Goal: Information Seeking & Learning: Check status

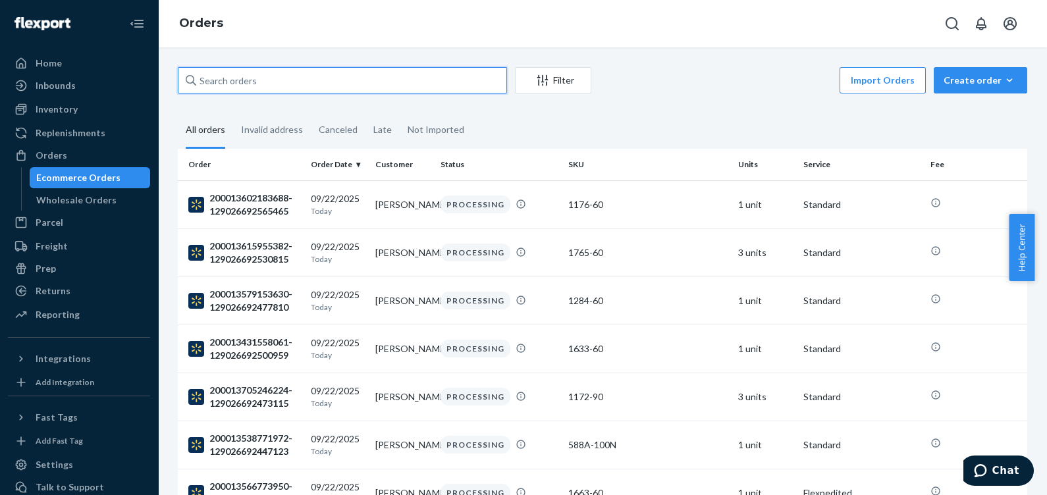
click at [280, 79] on input "text" at bounding box center [342, 80] width 329 height 26
paste input "[PHONE_NUMBER]"
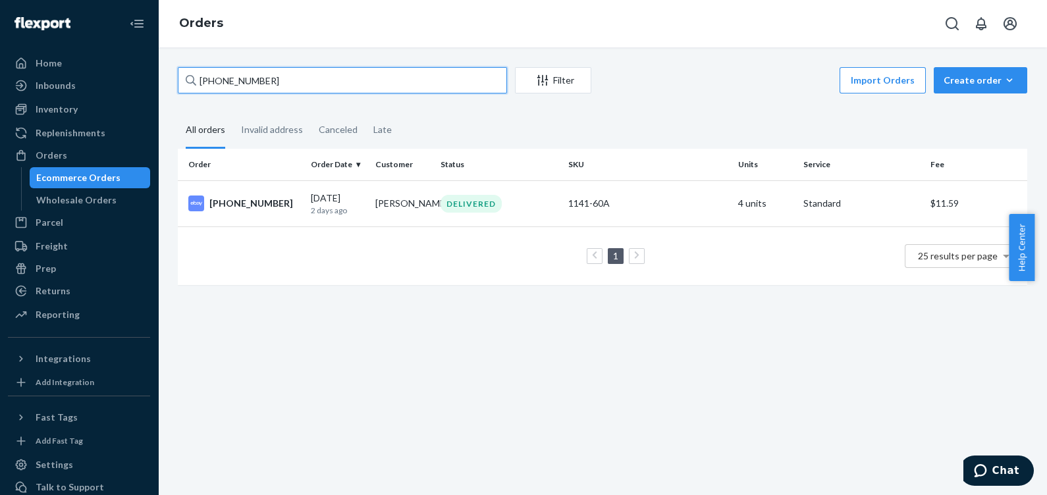
drag, startPoint x: 329, startPoint y: 87, endPoint x: 168, endPoint y: 92, distance: 161.5
click at [168, 92] on div "[PHONE_NUMBER] Filter Import Orders Create order Ecommerce order Removal order …" at bounding box center [602, 182] width 869 height 231
paste input "[PHONE_NUMBER] View order details"
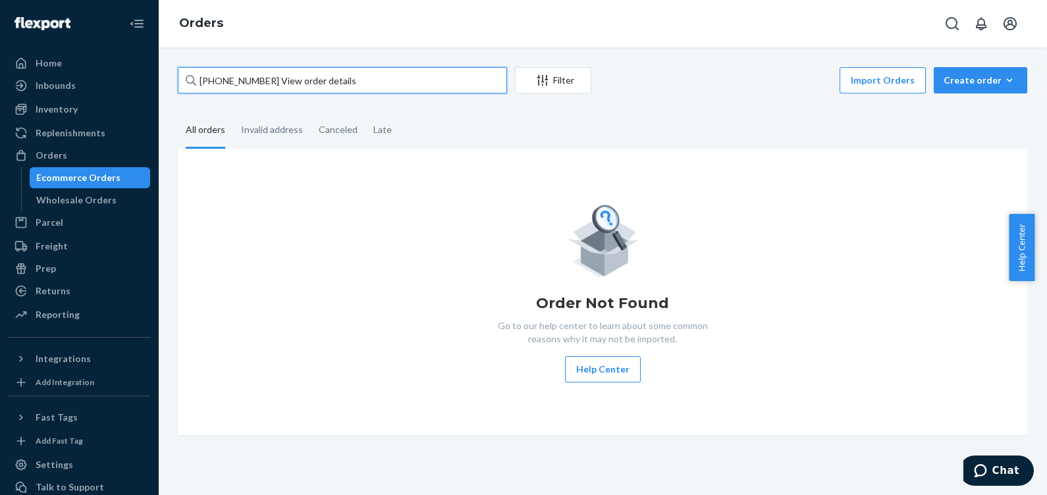
click at [358, 80] on input "[PHONE_NUMBER] View order details" at bounding box center [342, 80] width 329 height 26
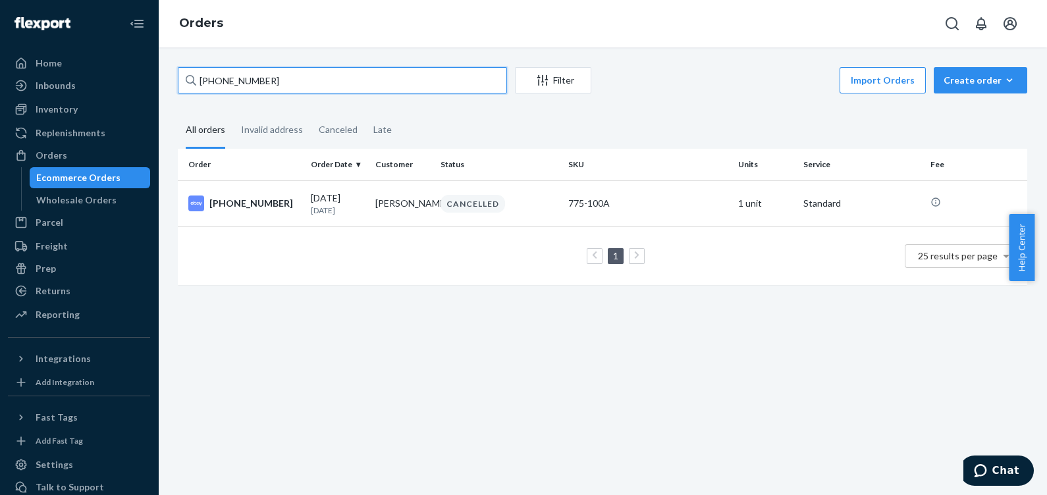
drag, startPoint x: 316, startPoint y: 76, endPoint x: 173, endPoint y: 72, distance: 143.6
click at [173, 72] on div "[PHONE_NUMBER] Filter Import Orders Create order Ecommerce order Removal order …" at bounding box center [602, 182] width 869 height 231
paste input "0-92433"
drag, startPoint x: 360, startPoint y: 80, endPoint x: 123, endPoint y: 79, distance: 237.1
click at [123, 79] on div "Home Inbounds Shipping Plans Problems Inventory Products Lot & Expiration Reple…" at bounding box center [523, 247] width 1047 height 495
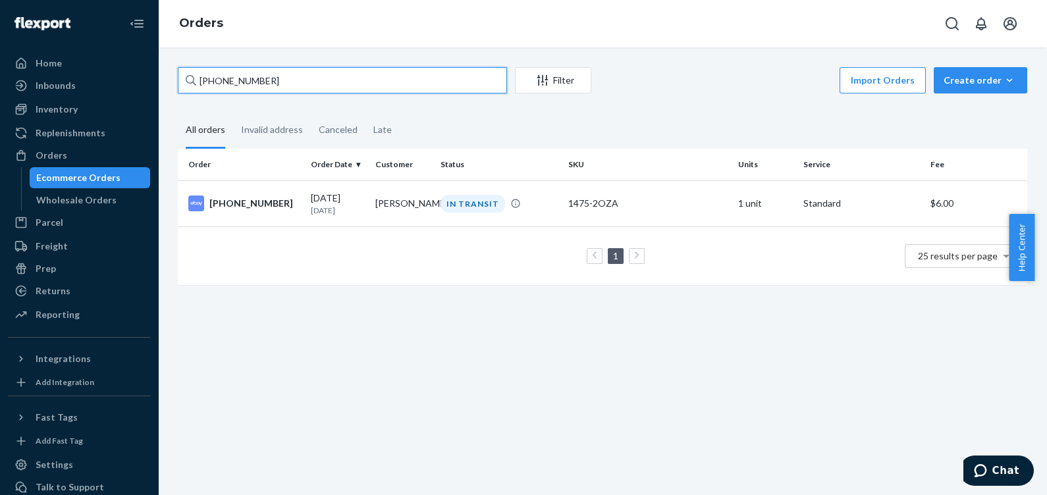
paste input "[PHONE_NUMBER]"
type input "[PHONE_NUMBER]"
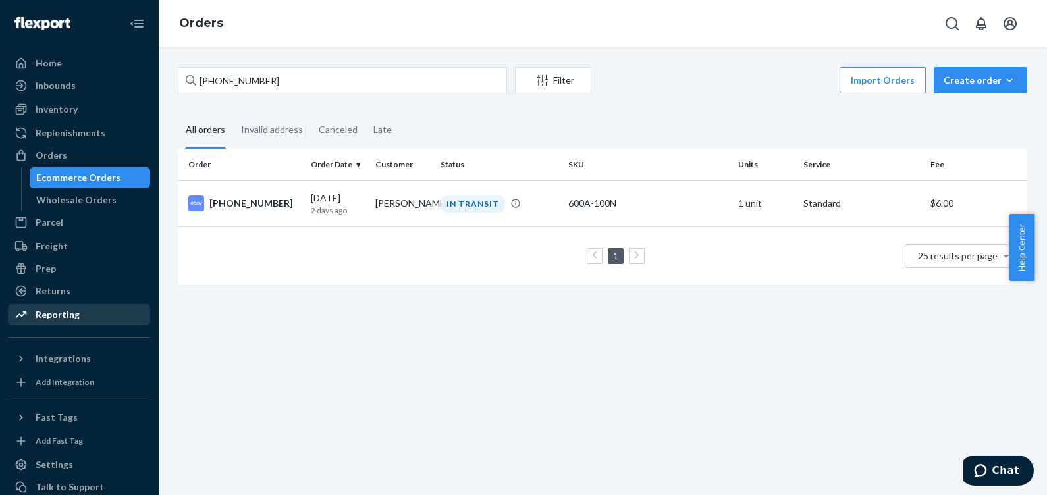
click at [59, 313] on div "Reporting" at bounding box center [58, 314] width 44 height 13
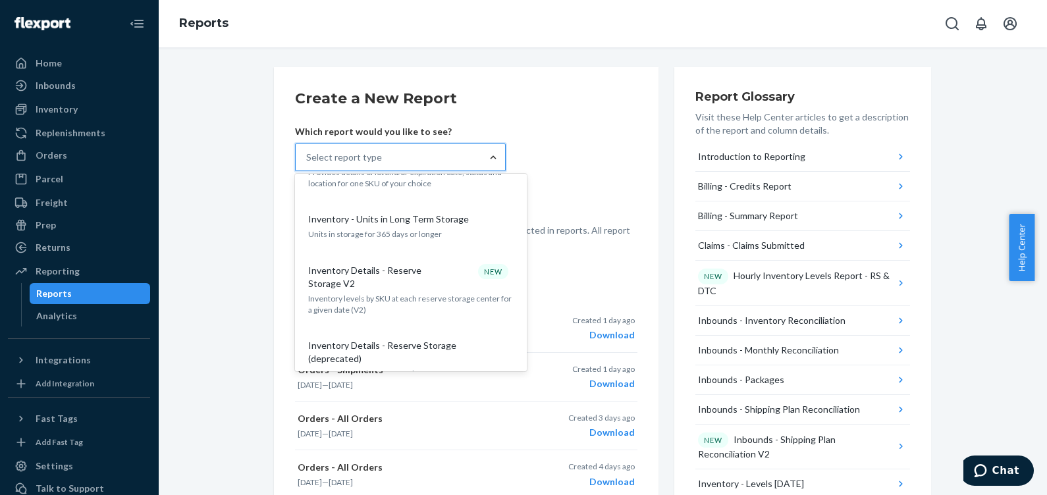
scroll to position [1317, 0]
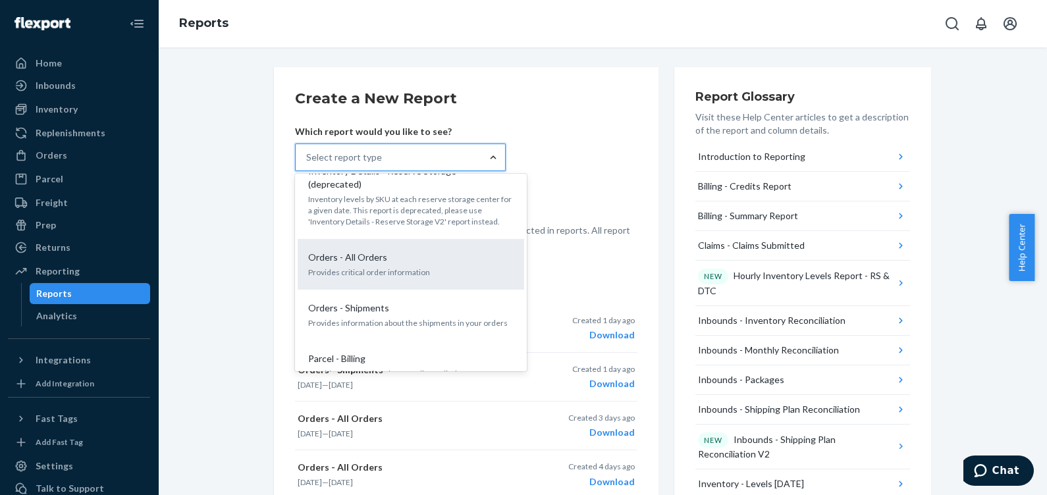
click at [362, 251] on p "Orders - All Orders" at bounding box center [347, 257] width 79 height 13
click at [308, 164] on input "option Orders - All Orders focused, 22 of 35. 35 results available. Use Up and …" at bounding box center [306, 157] width 1 height 13
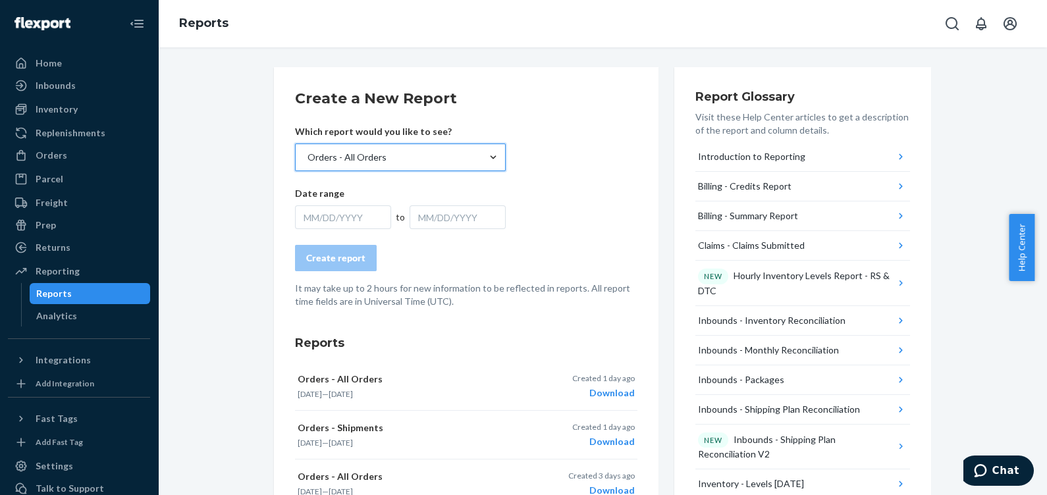
click at [331, 215] on div "MM/DD/YYYY" at bounding box center [343, 218] width 96 height 24
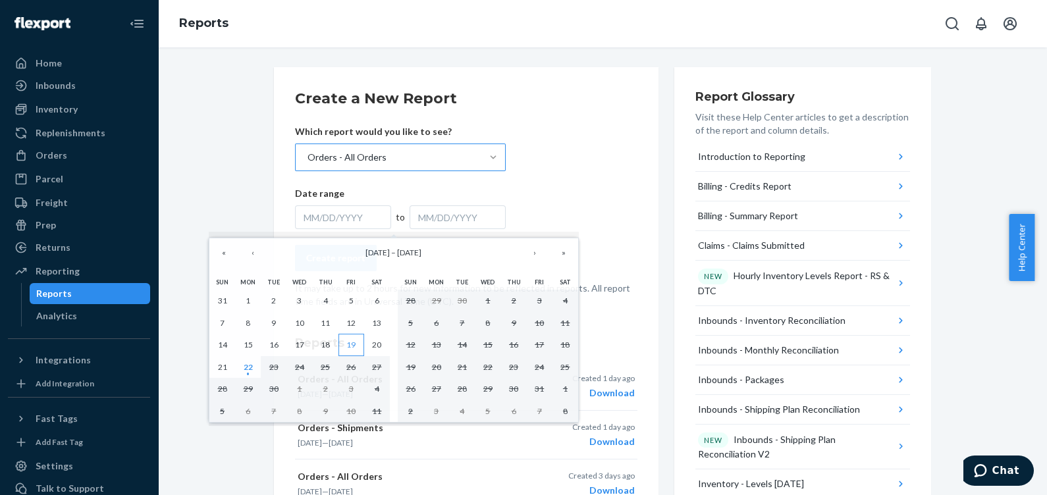
click at [353, 341] on abbr "19" at bounding box center [350, 345] width 9 height 10
click at [247, 370] on abbr "22" at bounding box center [248, 367] width 9 height 10
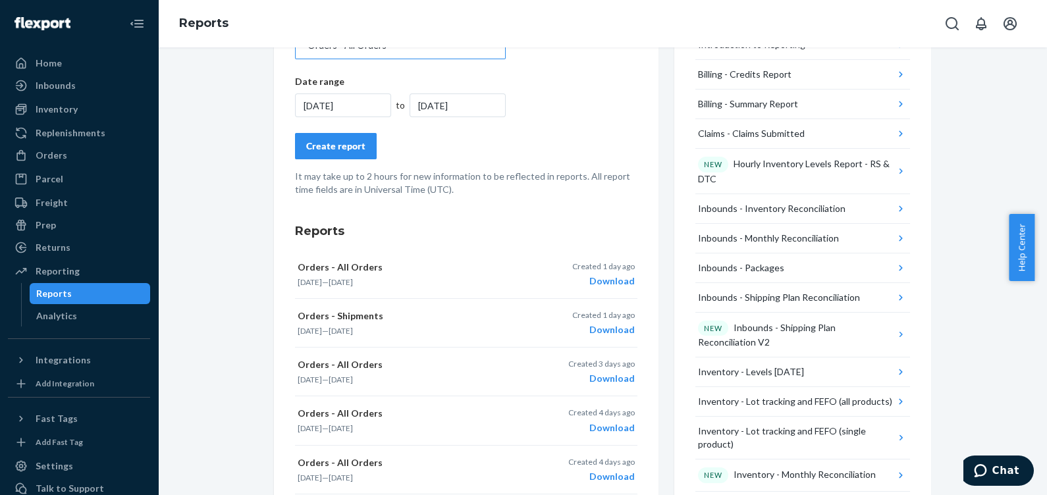
scroll to position [0, 0]
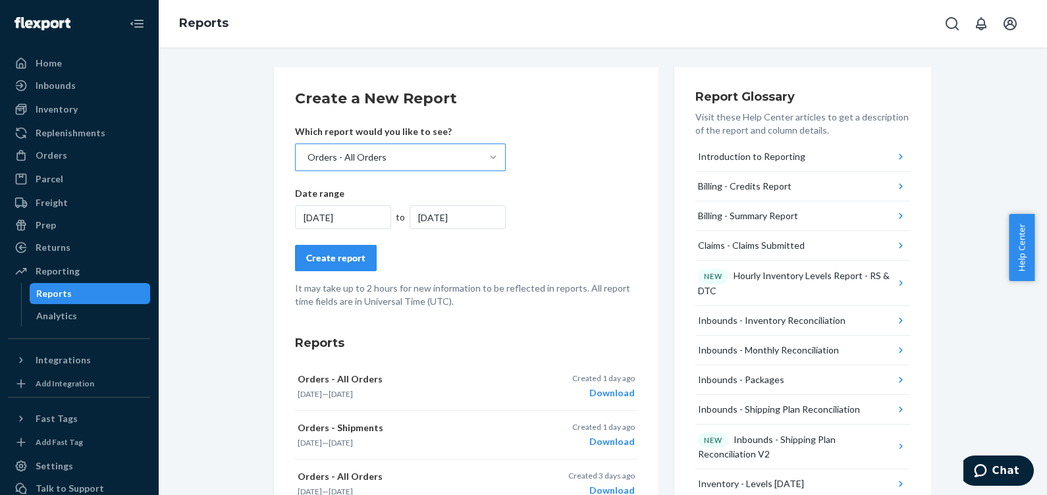
click at [321, 252] on div "Create report" at bounding box center [335, 258] width 59 height 13
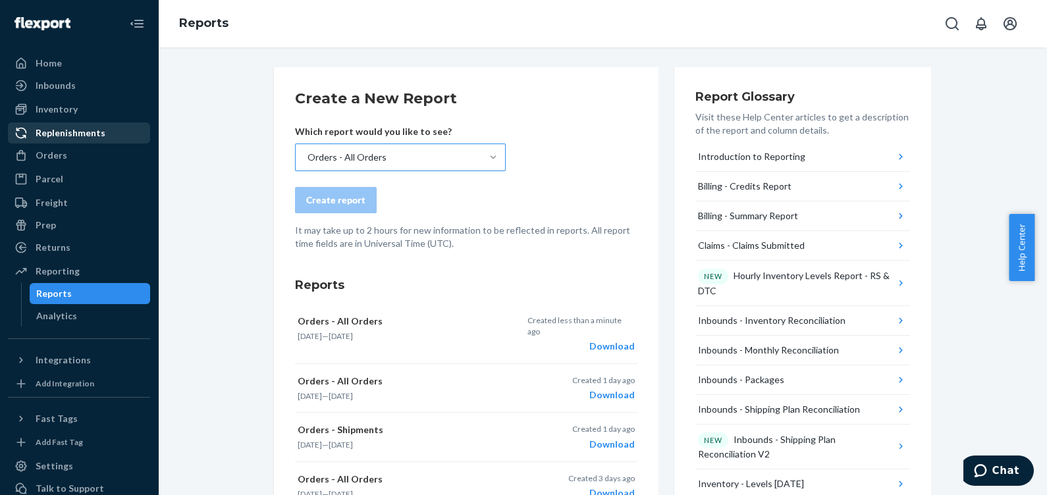
click at [55, 151] on div "Orders" at bounding box center [52, 155] width 32 height 13
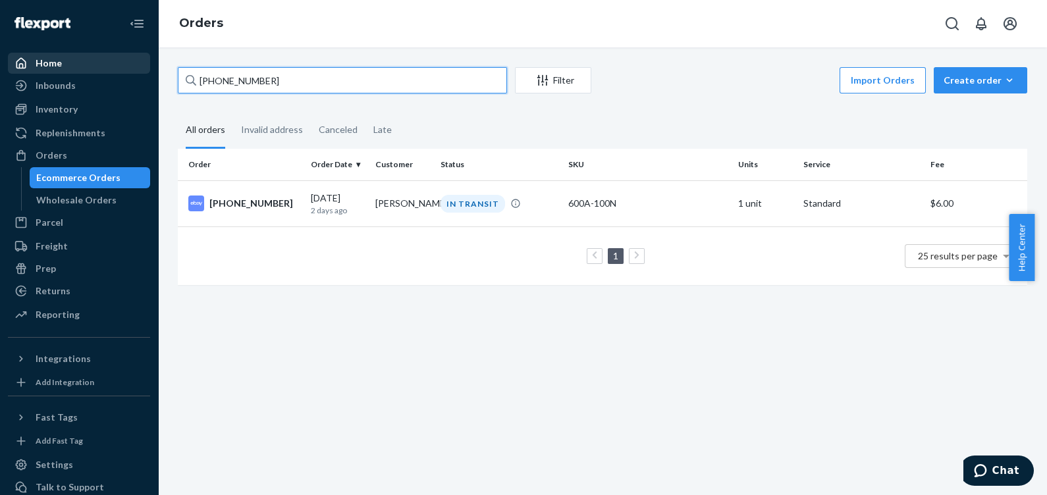
drag, startPoint x: 322, startPoint y: 80, endPoint x: 122, endPoint y: 59, distance: 201.3
click at [122, 59] on div "Home Inbounds Shipping Plans Problems Inventory Products Lot & Expiration Reple…" at bounding box center [523, 247] width 1047 height 495
paste input "9026584627055"
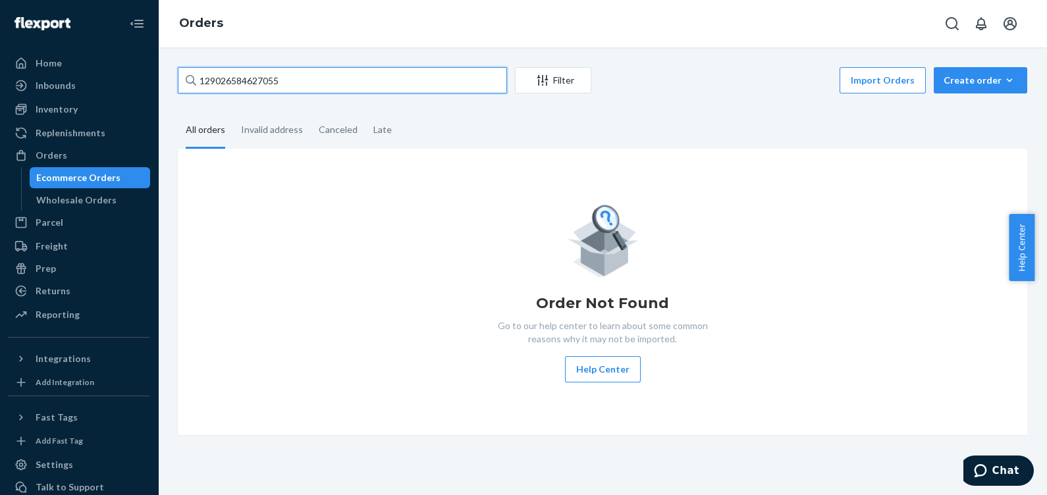
type input "129026584627055"
click at [1003, 20] on icon "Open account menu" at bounding box center [1011, 24] width 16 height 16
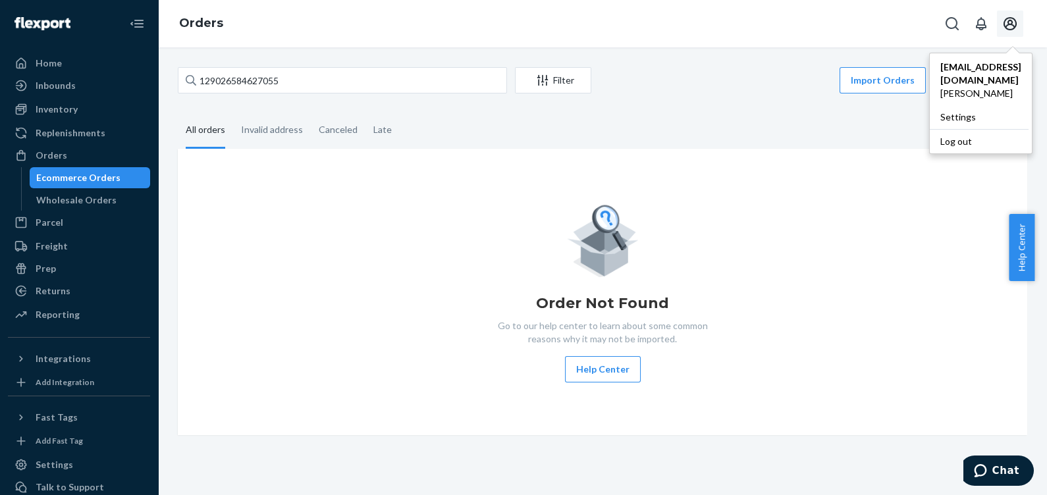
click at [930, 129] on div "Log out" at bounding box center [979, 141] width 99 height 24
